Goal: Task Accomplishment & Management: Manage account settings

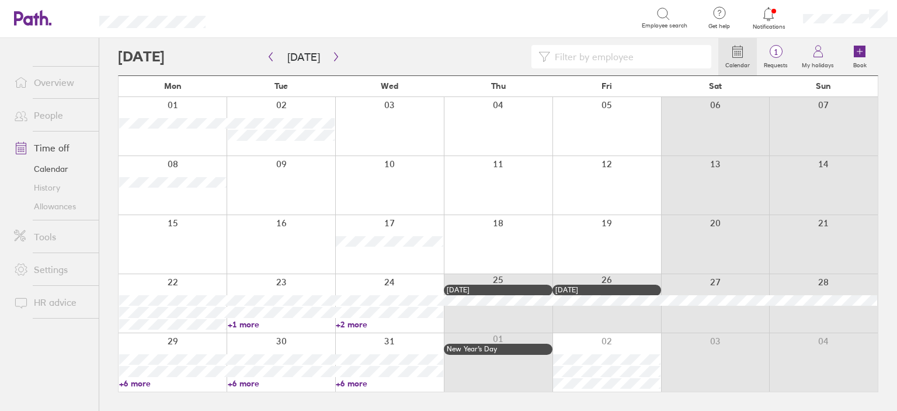
click at [48, 200] on link "Allowances" at bounding box center [52, 206] width 94 height 19
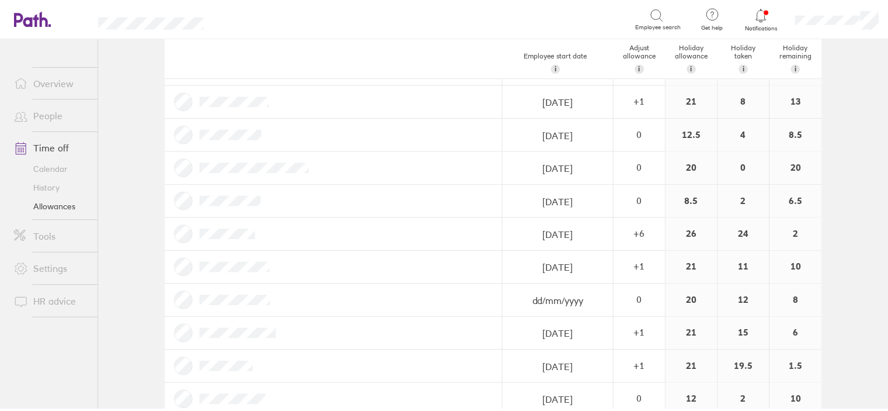
scroll to position [234, 0]
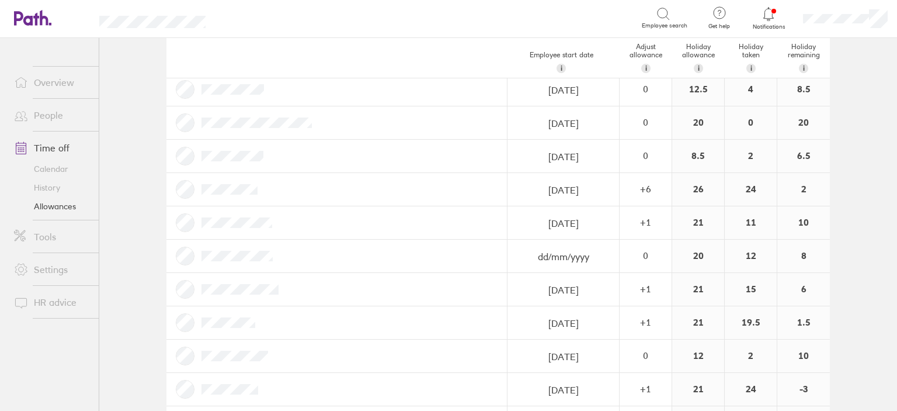
click at [61, 162] on link "Calendar" at bounding box center [52, 168] width 94 height 19
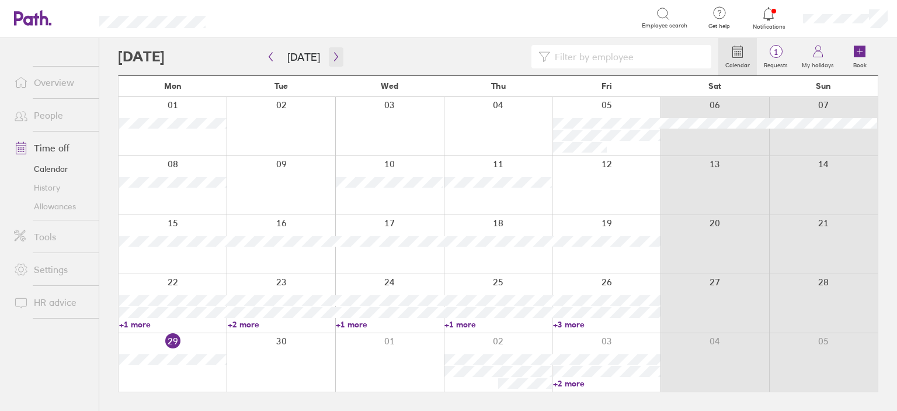
click at [334, 60] on icon "button" at bounding box center [336, 56] width 9 height 9
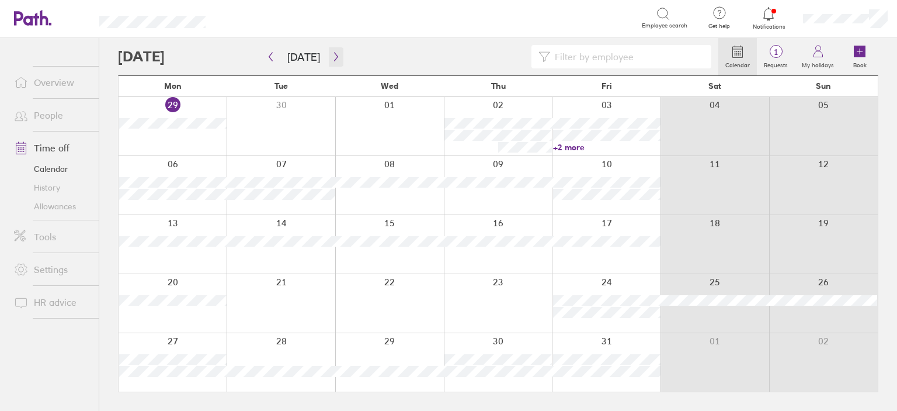
click at [334, 57] on icon "button" at bounding box center [336, 57] width 4 height 9
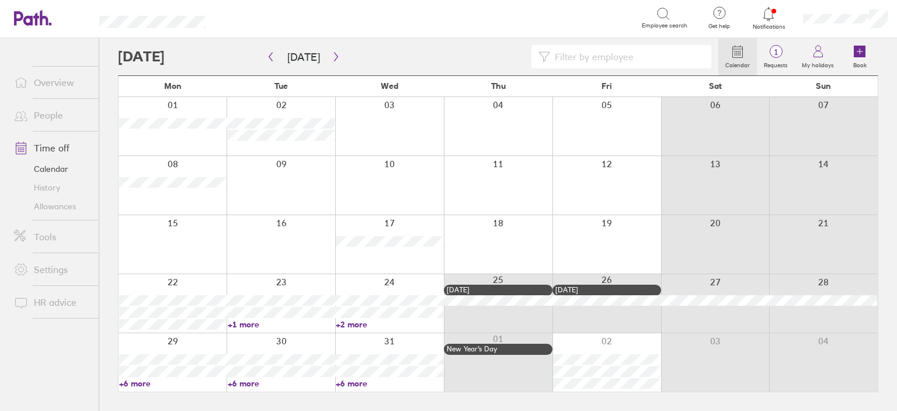
click at [349, 387] on link "+6 more" at bounding box center [389, 383] width 107 height 11
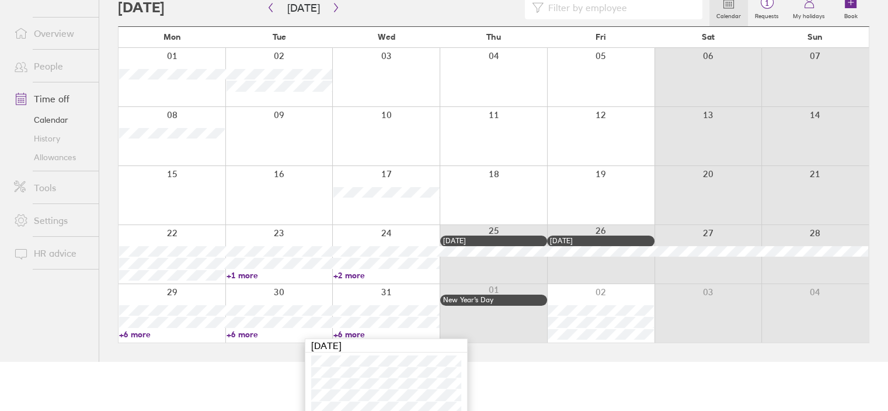
scroll to position [91, 0]
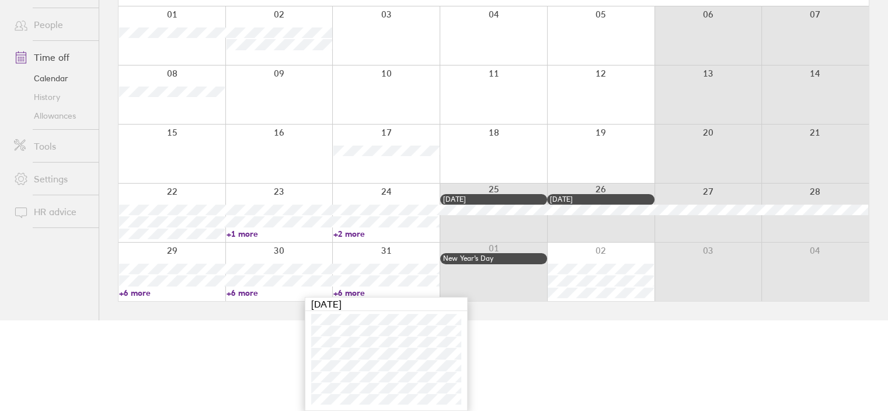
click at [251, 295] on link "+6 more" at bounding box center [280, 292] width 106 height 11
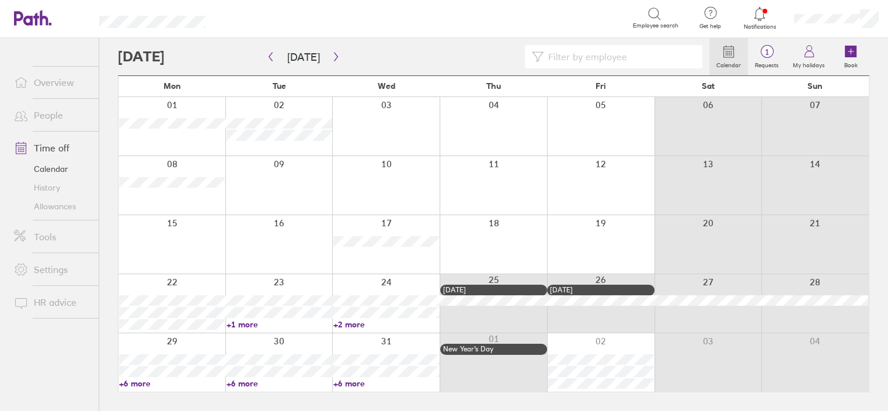
scroll to position [0, 0]
click at [243, 380] on link "+6 more" at bounding box center [281, 383] width 107 height 11
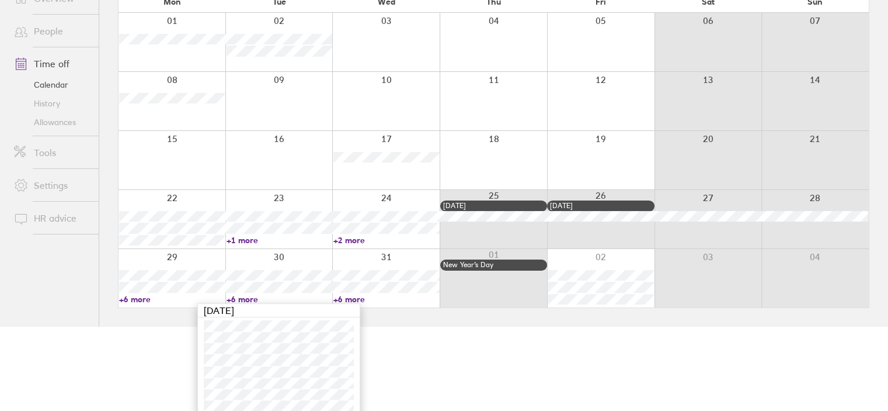
scroll to position [91, 0]
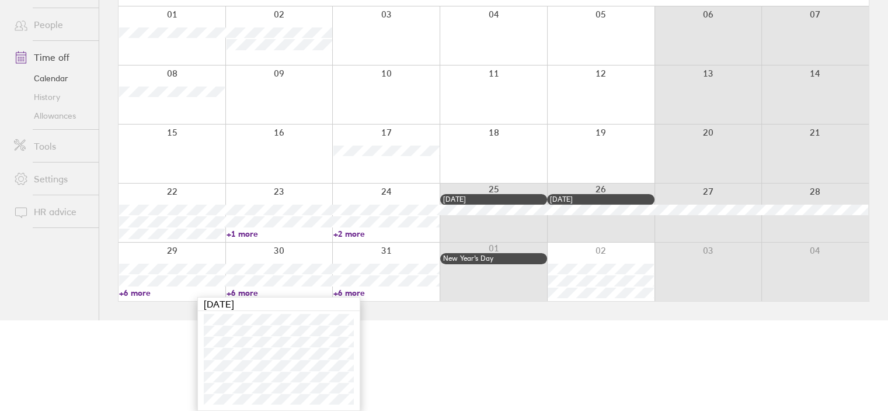
click at [149, 293] on link "+6 more" at bounding box center [172, 292] width 106 height 11
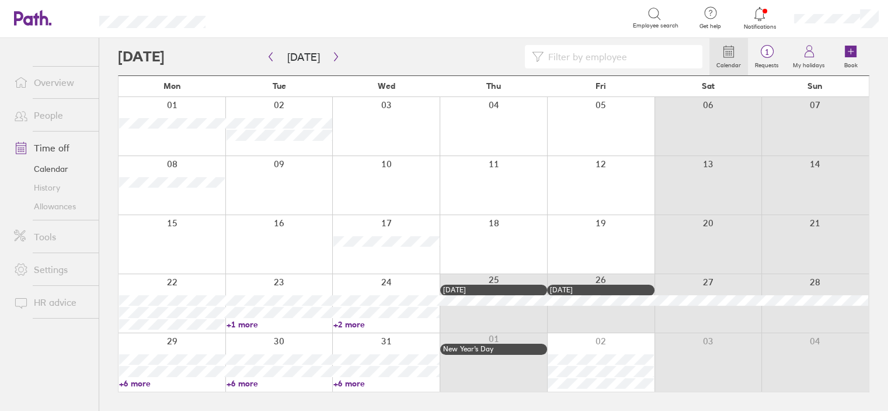
scroll to position [0, 0]
click at [147, 385] on link "+6 more" at bounding box center [172, 383] width 107 height 11
click at [272, 56] on icon "button" at bounding box center [270, 56] width 9 height 9
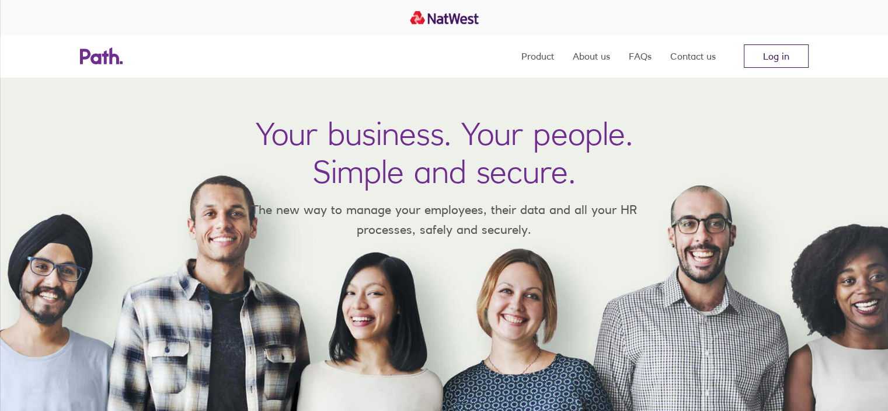
click at [756, 53] on link "Log in" at bounding box center [776, 55] width 65 height 23
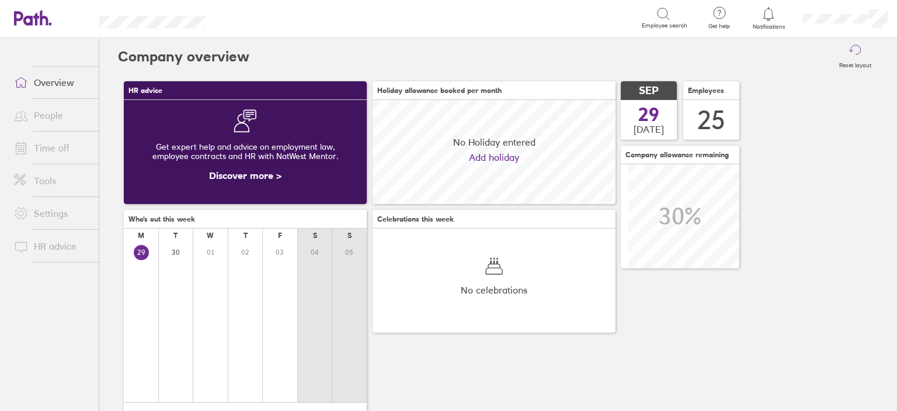
scroll to position [103, 243]
